Goal: Transaction & Acquisition: Purchase product/service

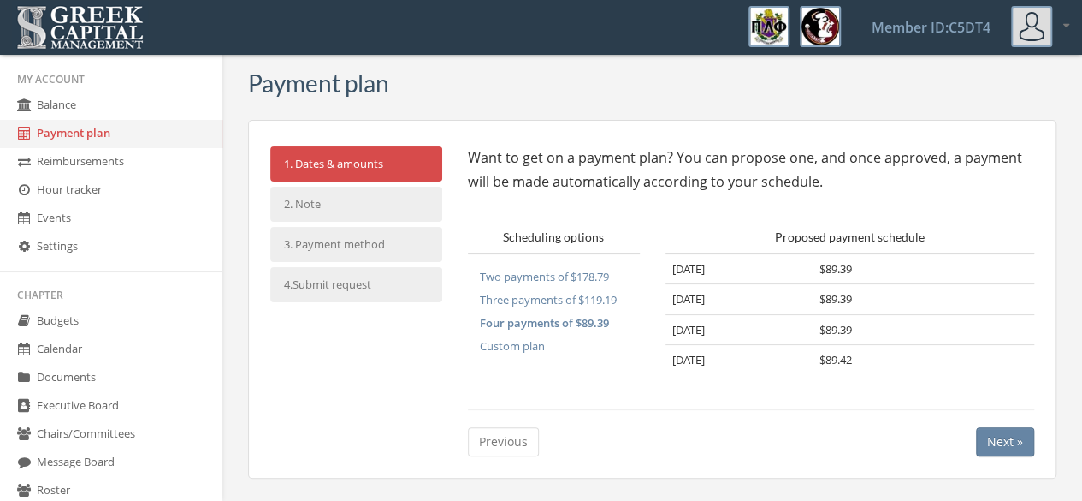
scroll to position [7, 0]
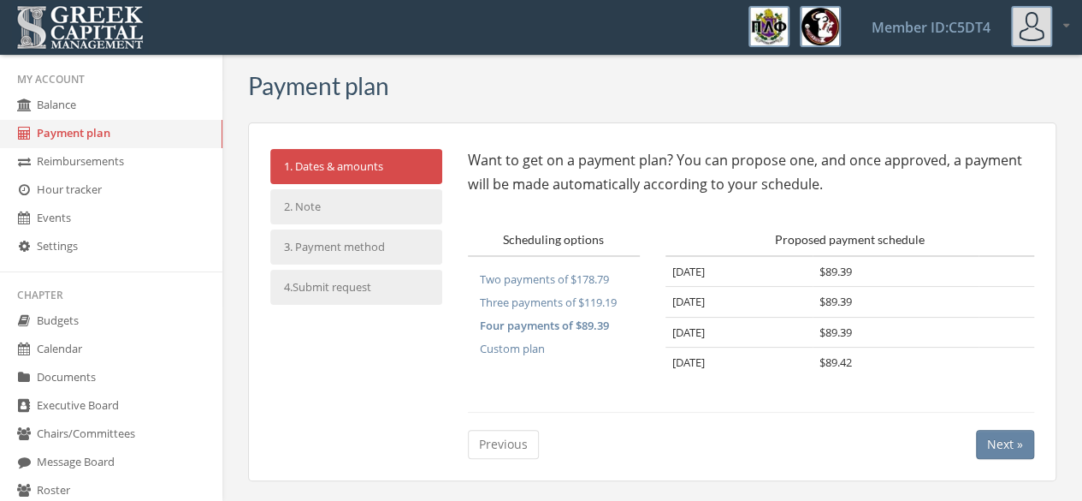
click at [104, 104] on link "Balance" at bounding box center [111, 106] width 222 height 28
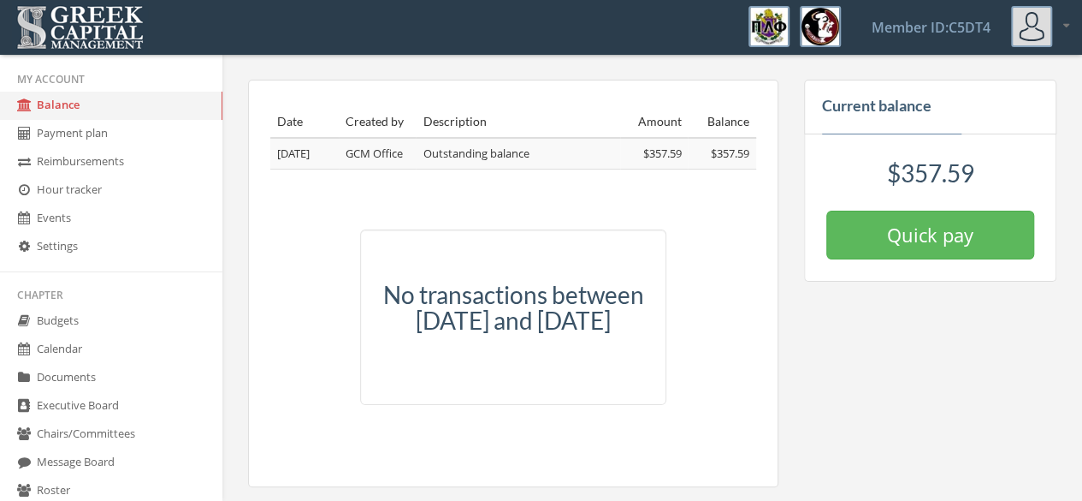
click at [84, 133] on link "Payment plan" at bounding box center [111, 134] width 222 height 28
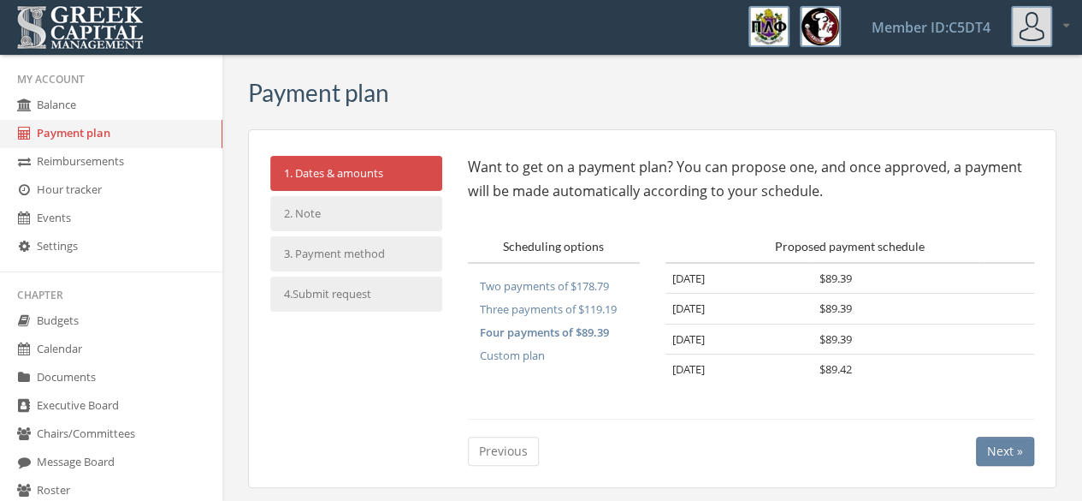
click at [87, 109] on link "Balance" at bounding box center [111, 106] width 222 height 28
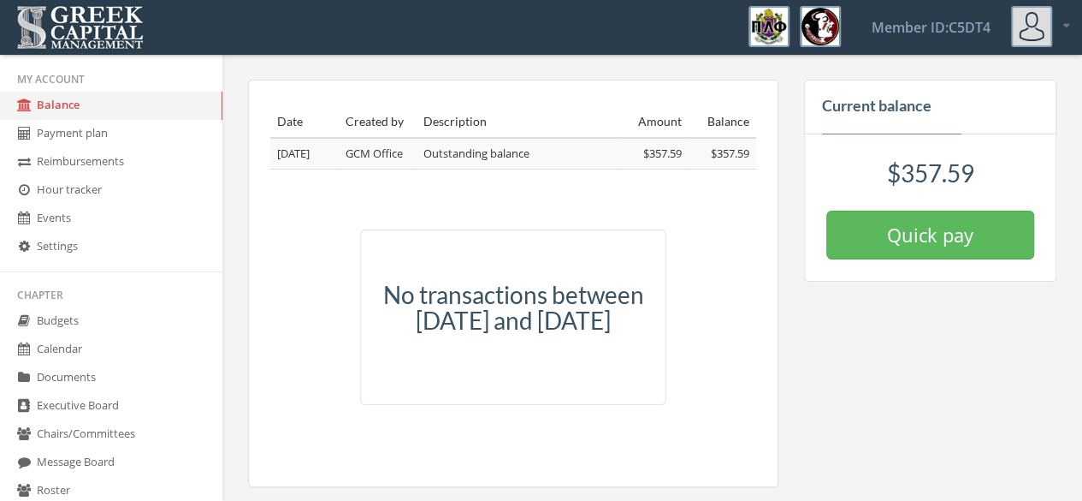
click at [87, 133] on link "Payment plan" at bounding box center [111, 134] width 222 height 28
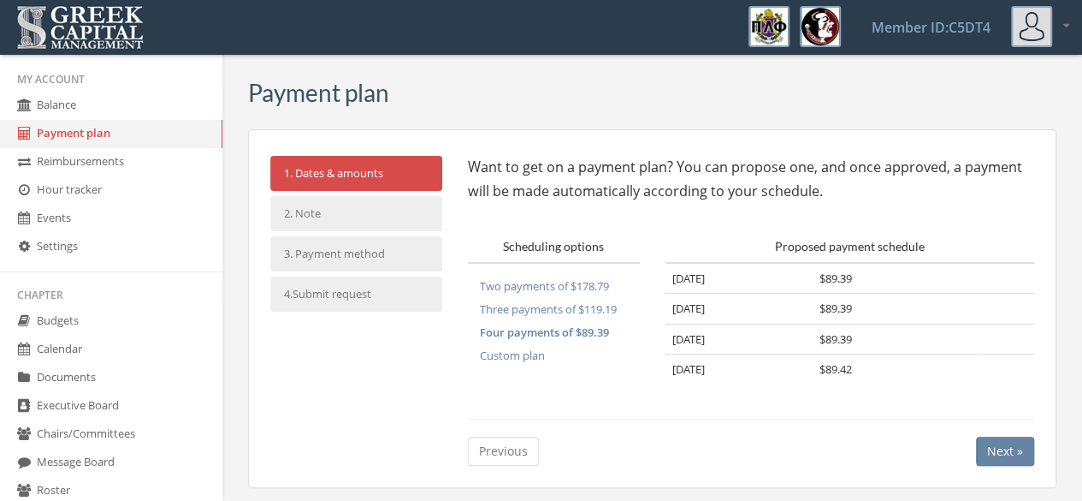
click at [80, 97] on link "Balance" at bounding box center [111, 106] width 222 height 28
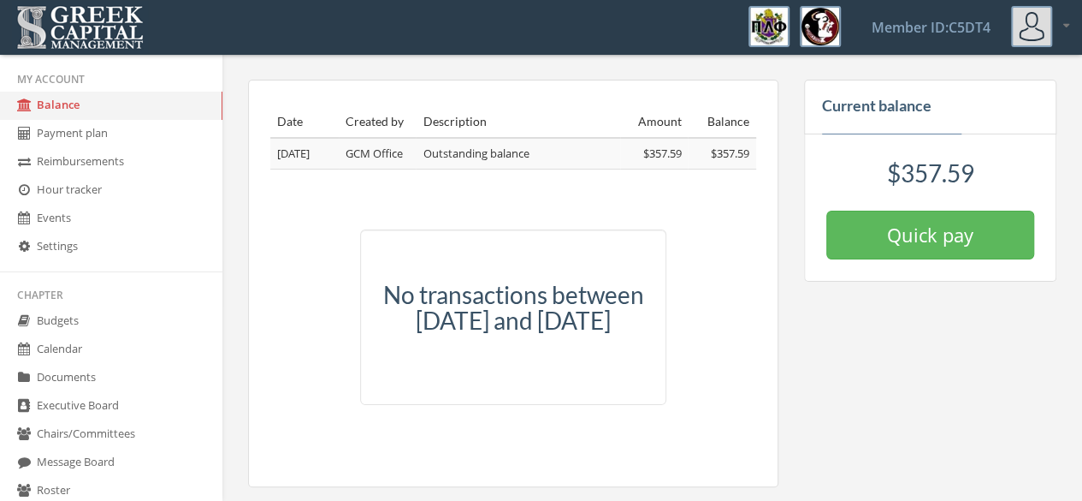
click at [87, 126] on link "Payment plan" at bounding box center [111, 134] width 222 height 28
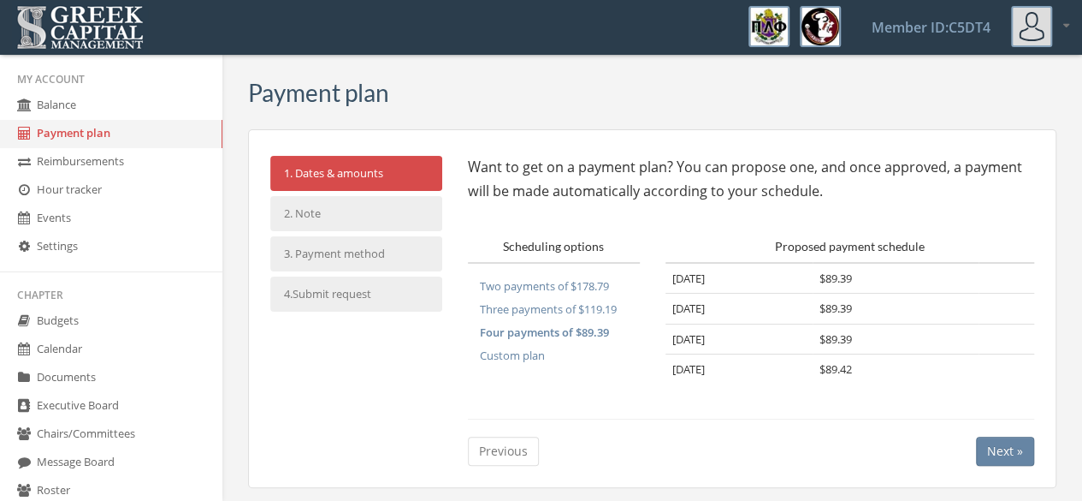
click at [64, 101] on link "Balance" at bounding box center [111, 106] width 222 height 28
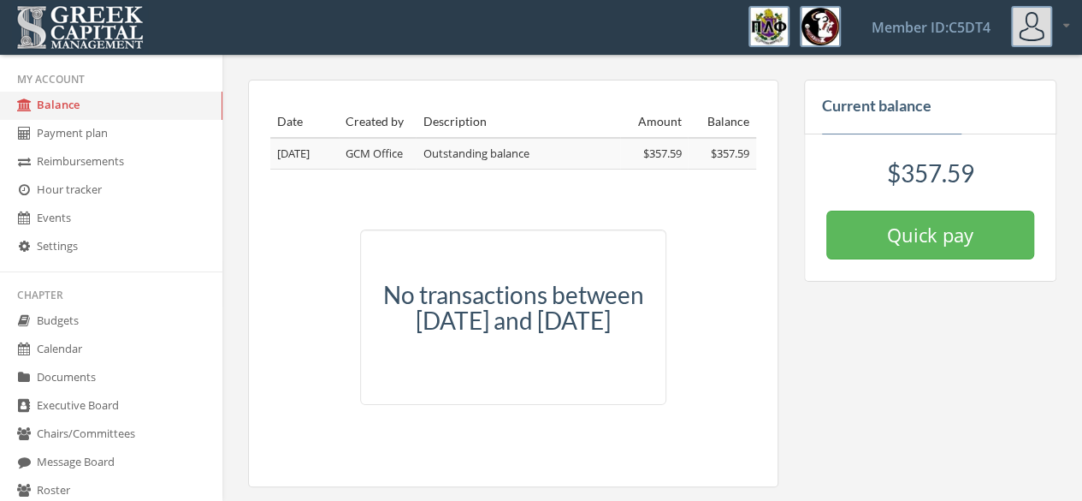
click at [85, 133] on link "Payment plan" at bounding box center [111, 134] width 222 height 28
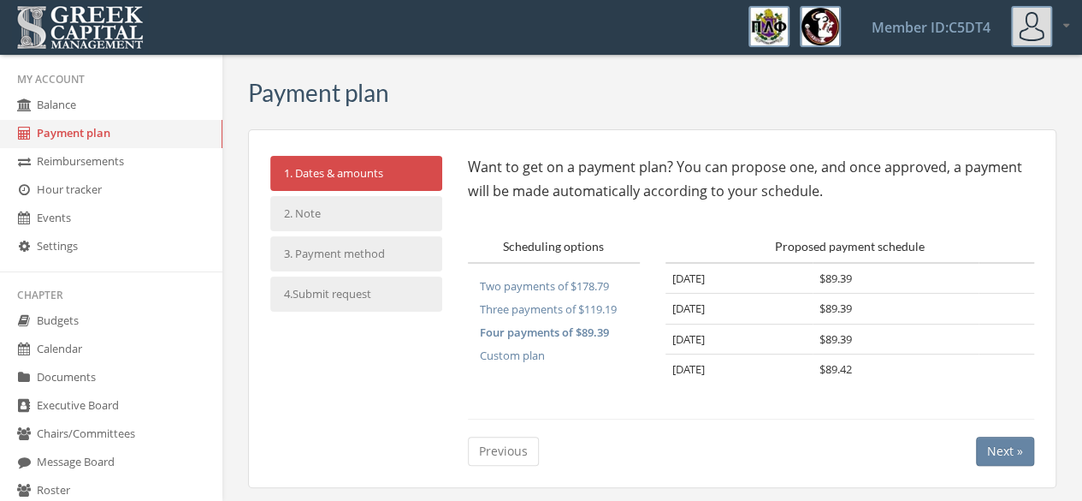
click at [81, 109] on link "Balance" at bounding box center [111, 106] width 222 height 28
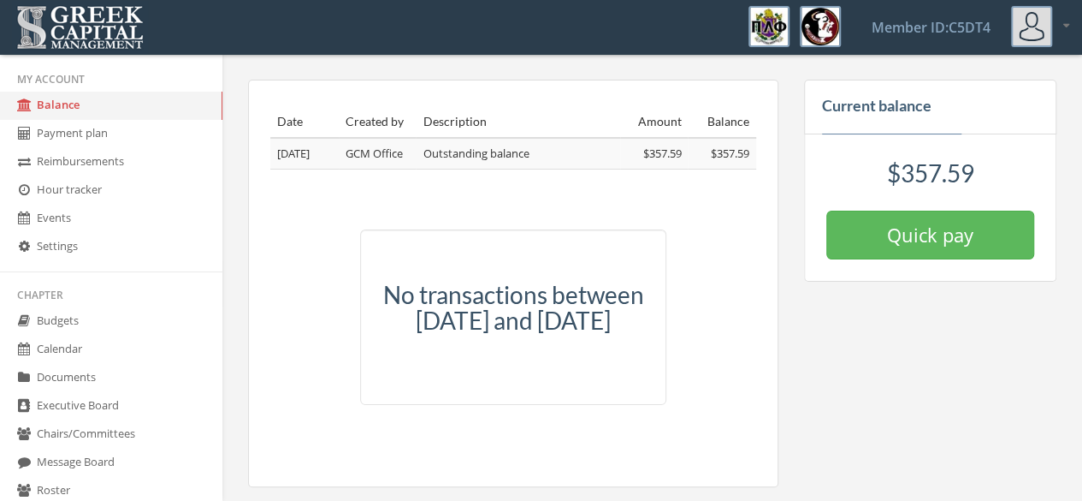
click at [878, 234] on button "Quick pay" at bounding box center [931, 234] width 208 height 49
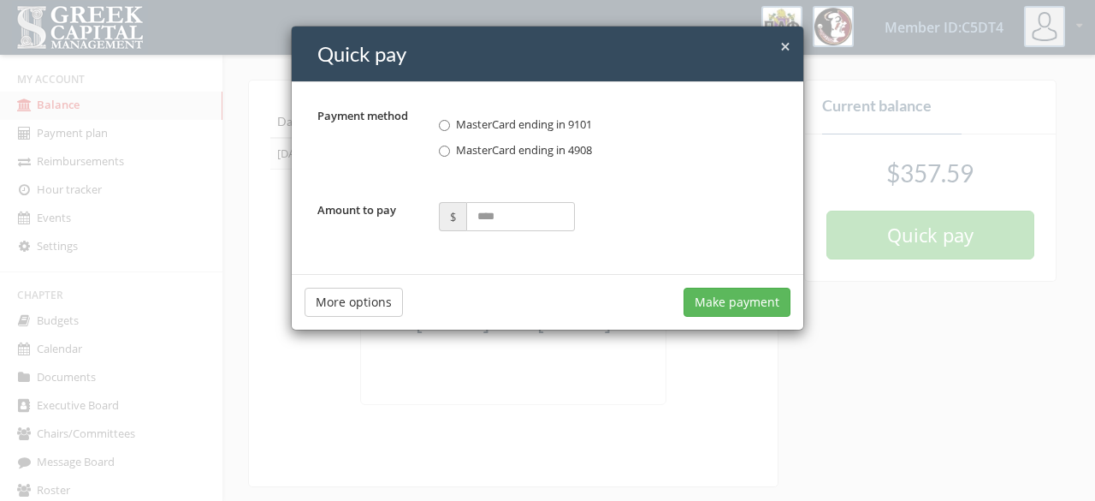
click at [523, 153] on span "MasterCard ending in 4908" at bounding box center [524, 149] width 136 height 15
click at [499, 222] on input "Amount to pay" at bounding box center [520, 216] width 109 height 29
click at [351, 302] on button "More options" at bounding box center [354, 302] width 98 height 29
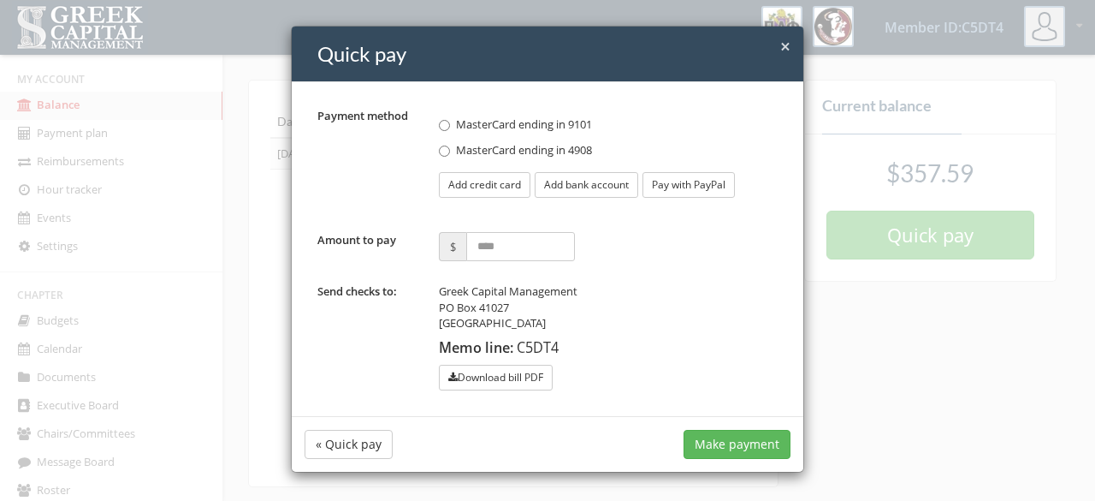
click at [540, 239] on input "Amount to pay" at bounding box center [520, 246] width 109 height 29
click at [788, 40] on span "×" at bounding box center [785, 46] width 10 height 24
